Goal: Browse casually

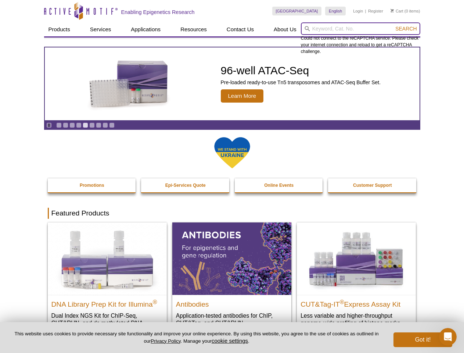
click at [360, 29] on input "search" at bounding box center [360, 28] width 119 height 12
click at [406, 29] on span "Search" at bounding box center [405, 29] width 21 height 6
click at [49, 125] on icon "Pause" at bounding box center [49, 125] width 5 height 5
click at [59, 125] on link "Go to slide 1" at bounding box center [59, 125] width 6 height 6
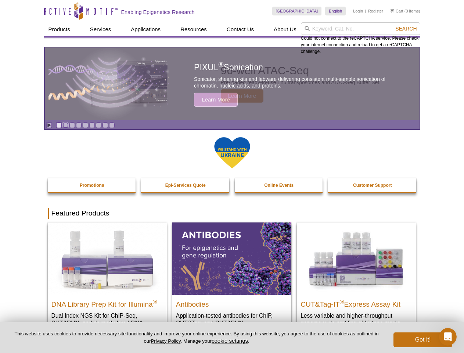
click at [65, 125] on link "Go to slide 2" at bounding box center [66, 125] width 6 height 6
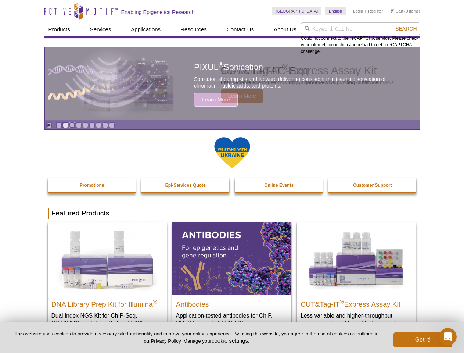
click at [72, 125] on link "Go to slide 3" at bounding box center [72, 125] width 6 height 6
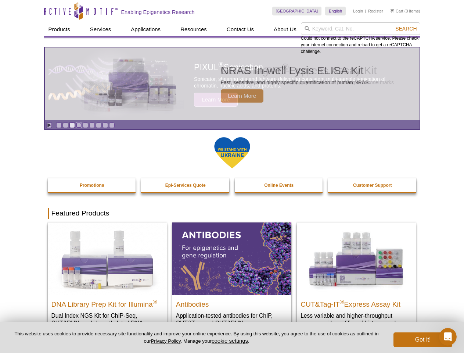
click at [79, 125] on link "Go to slide 4" at bounding box center [79, 125] width 6 height 6
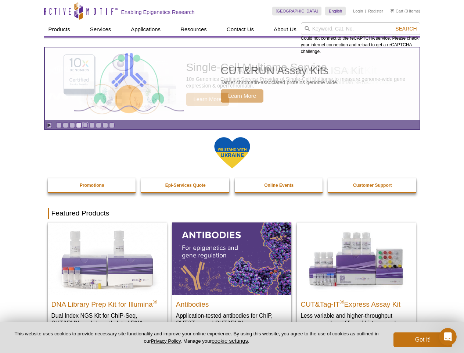
click at [85, 125] on link "Go to slide 5" at bounding box center [86, 125] width 6 height 6
